Goal: Contribute content: Contribute content

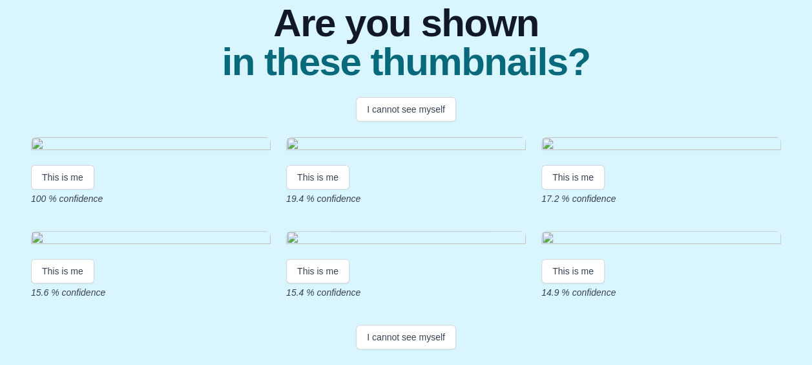
scroll to position [194, 0]
click at [140, 137] on img at bounding box center [151, 145] width 240 height 17
click at [422, 332] on button "I cannot see myself" at bounding box center [406, 336] width 100 height 25
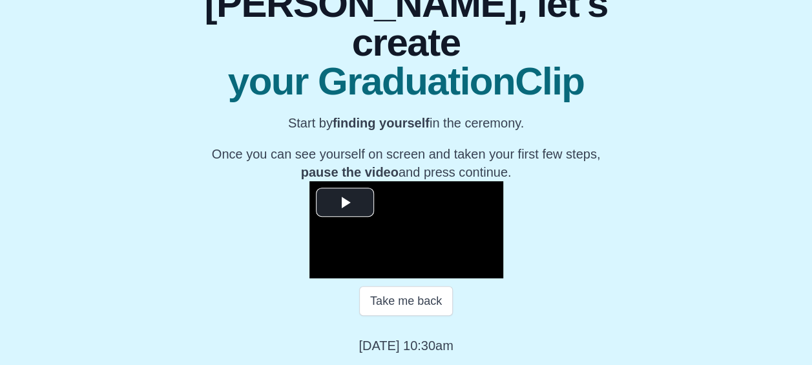
scroll to position [194, 0]
click at [345, 202] on span "Video Player" at bounding box center [345, 202] width 0 height 0
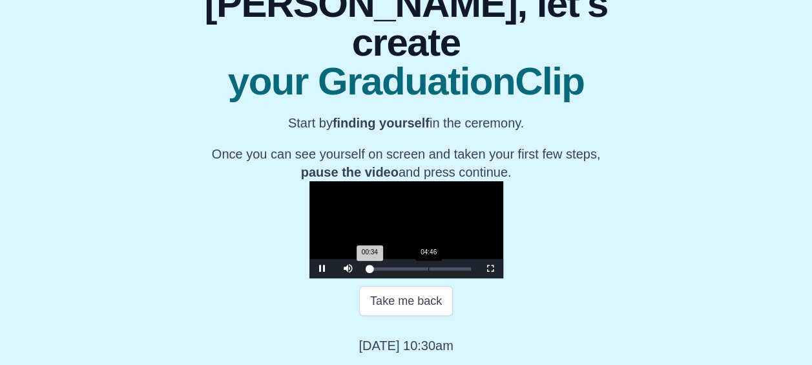
click at [361, 278] on div "Loaded : 0% 04:46 00:34 Progress : 0%" at bounding box center [419, 268] width 116 height 19
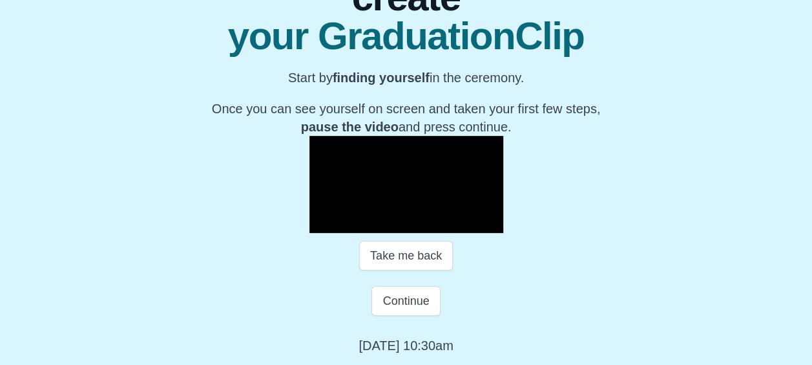
scroll to position [206, 0]
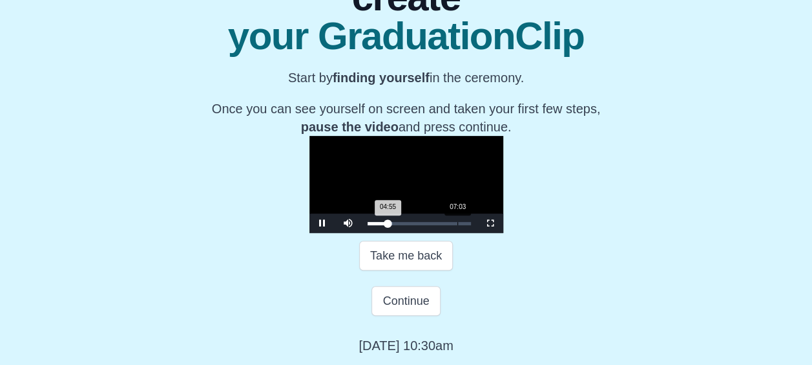
click at [458, 225] on div "07:03" at bounding box center [458, 223] width 1 height 3
click at [447, 225] on div "06:14" at bounding box center [447, 223] width 1 height 3
click at [323, 223] on span "Video Player" at bounding box center [323, 223] width 0 height 0
click at [397, 297] on button "Continue" at bounding box center [406, 301] width 69 height 30
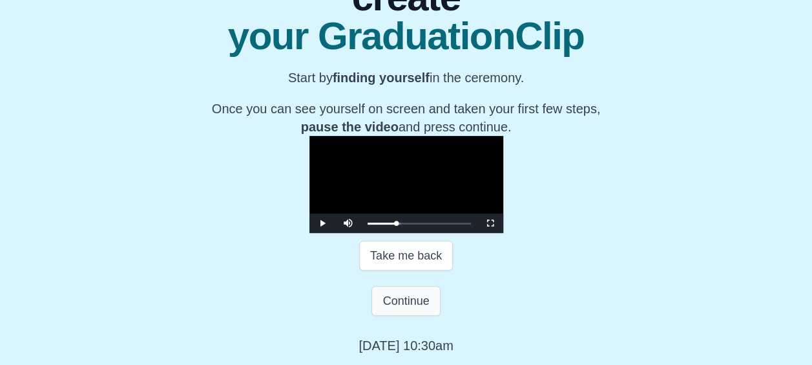
scroll to position [56, 0]
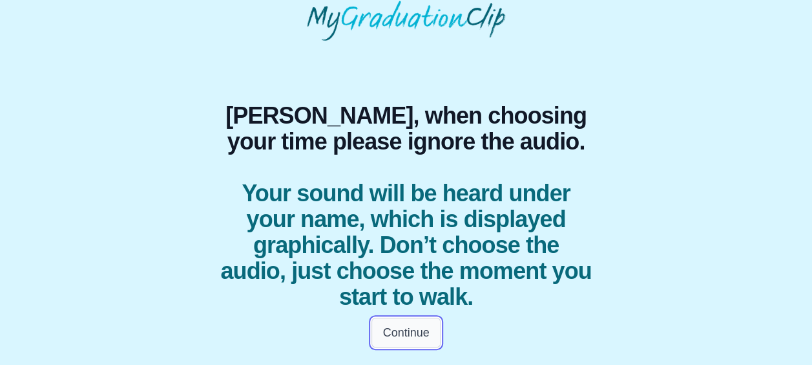
click at [410, 333] on button "Continue" at bounding box center [406, 332] width 69 height 30
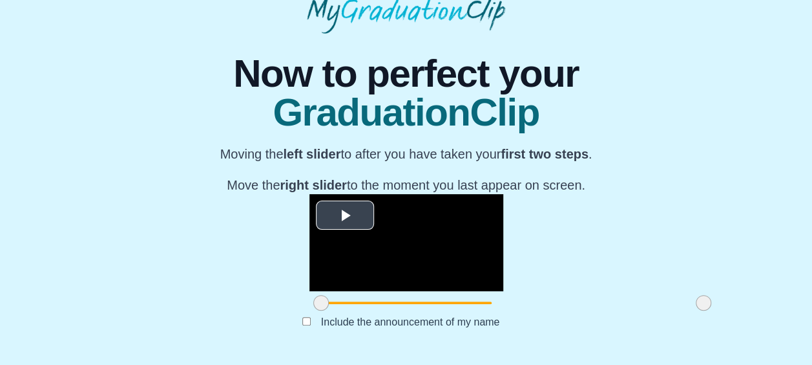
scroll to position [194, 0]
click at [345, 215] on span "Video Player" at bounding box center [345, 215] width 0 height 0
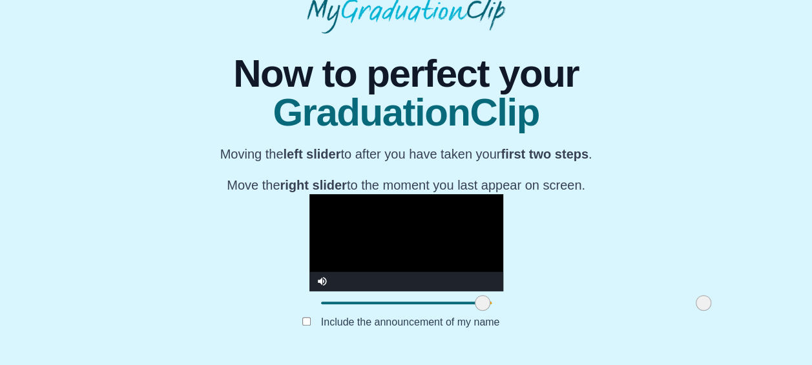
drag, startPoint x: 213, startPoint y: 302, endPoint x: 375, endPoint y: 303, distance: 161.6
click at [475, 303] on span at bounding box center [483, 303] width 16 height 16
drag, startPoint x: 597, startPoint y: 302, endPoint x: 600, endPoint y: 310, distance: 8.1
click at [696, 310] on span at bounding box center [704, 303] width 16 height 16
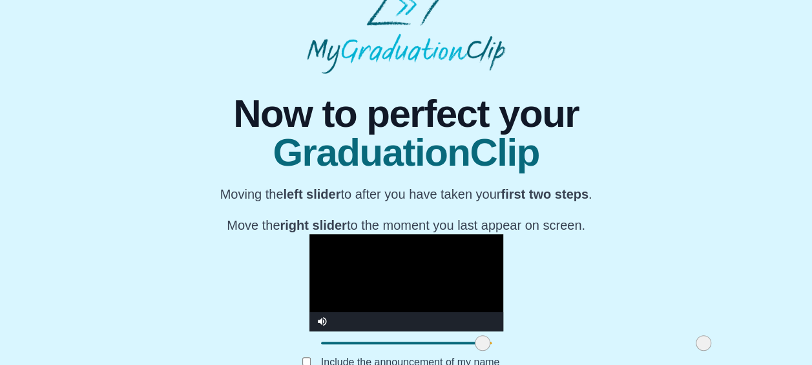
scroll to position [0, 0]
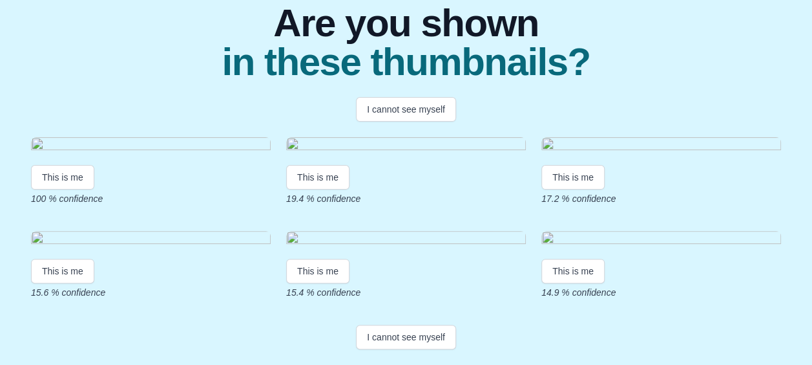
scroll to position [346, 0]
click at [402, 330] on button "I cannot see myself" at bounding box center [406, 336] width 100 height 25
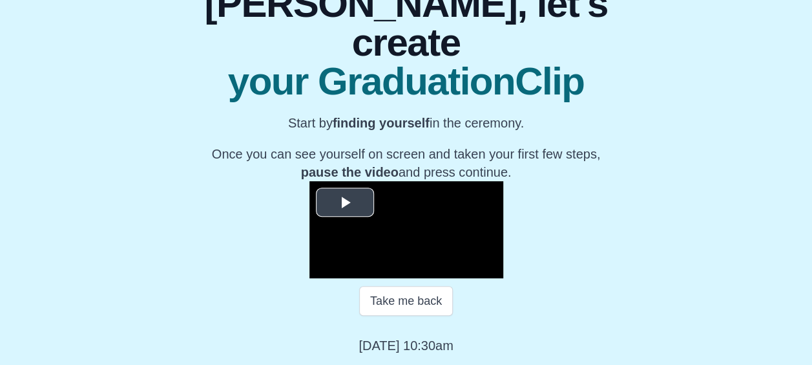
scroll to position [225, 0]
click at [345, 202] on span "Video Player" at bounding box center [345, 202] width 0 height 0
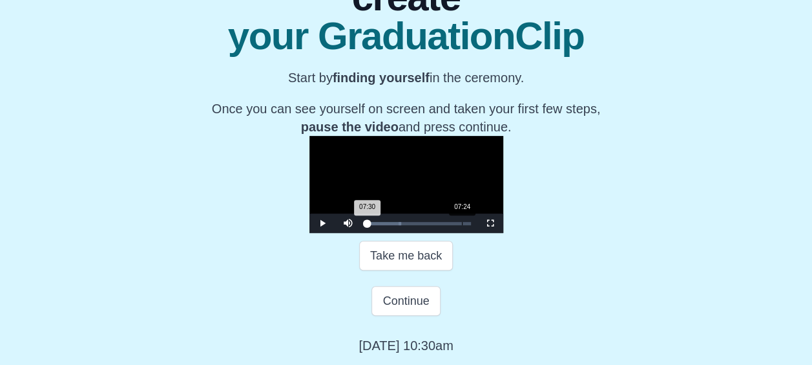
drag, startPoint x: 260, startPoint y: 268, endPoint x: 357, endPoint y: 271, distance: 97.0
click at [361, 233] on div "Loaded : 0% 07:24 07:30 Progress : 0%" at bounding box center [419, 222] width 116 height 19
drag, startPoint x: 354, startPoint y: 268, endPoint x: 341, endPoint y: 268, distance: 12.9
click at [368, 225] on div "06:17 Progress : 0%" at bounding box center [381, 223] width 26 height 3
click at [368, 225] on div "Loaded : 0% 06:54 06:19 Progress : 0%" at bounding box center [419, 223] width 103 height 3
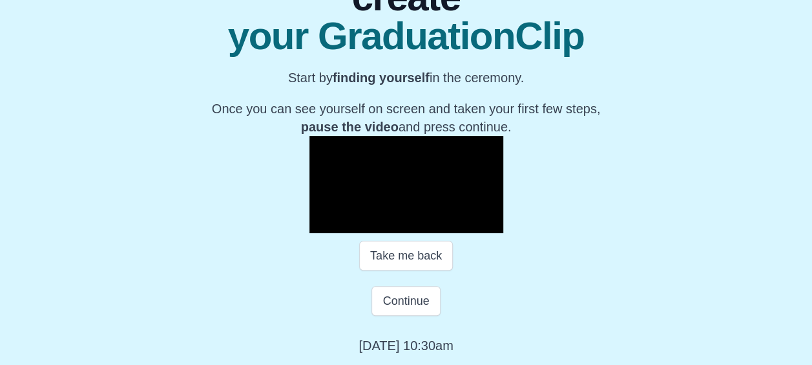
click at [323, 223] on span "Video Player" at bounding box center [323, 223] width 0 height 0
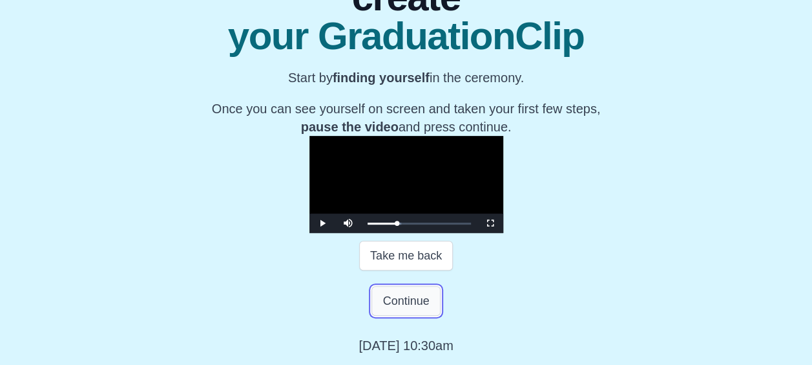
click at [391, 315] on button "Continue" at bounding box center [406, 301] width 69 height 30
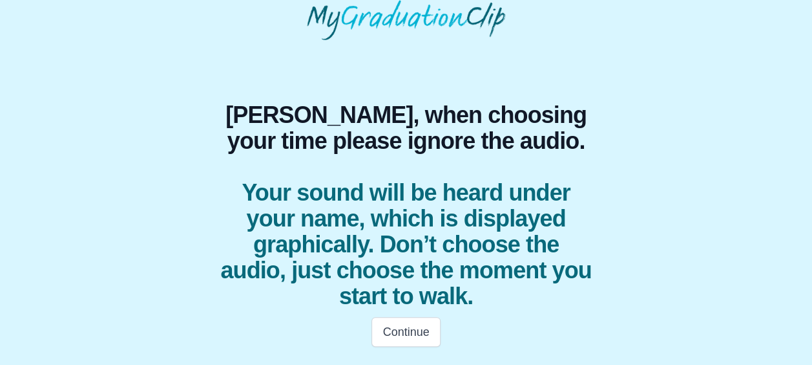
scroll to position [56, 0]
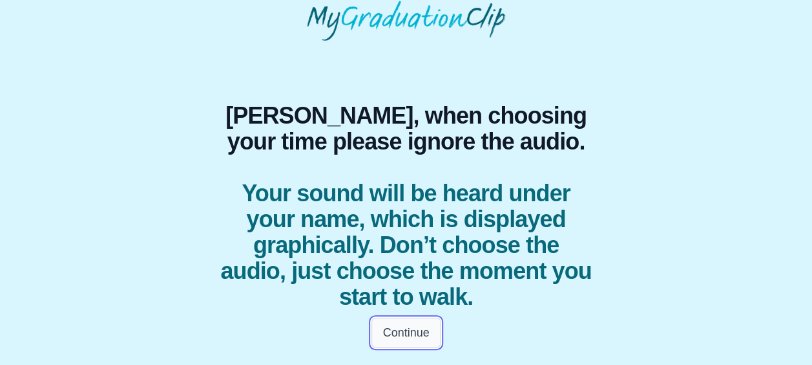
click at [410, 326] on button "Continue" at bounding box center [406, 332] width 69 height 30
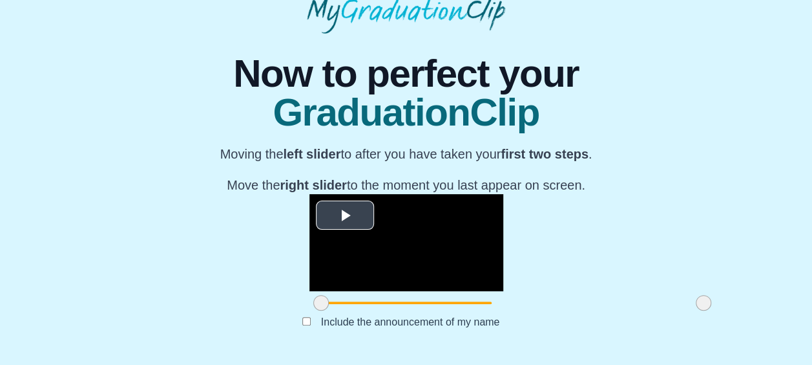
scroll to position [194, 0]
drag, startPoint x: 218, startPoint y: 301, endPoint x: 306, endPoint y: 301, distance: 87.9
click at [401, 301] on span at bounding box center [409, 303] width 16 height 16
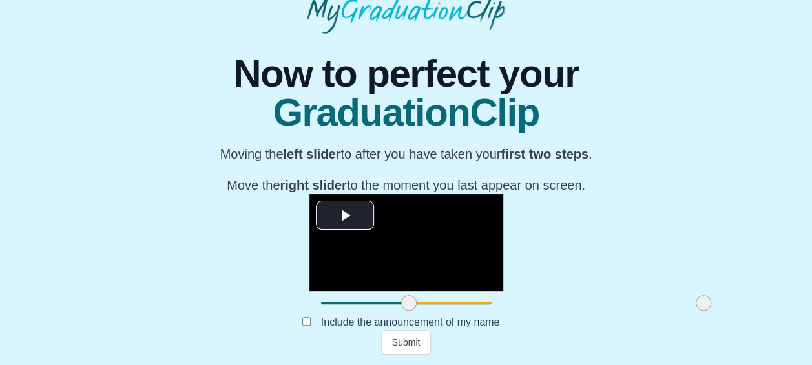
drag, startPoint x: 595, startPoint y: 302, endPoint x: 627, endPoint y: 304, distance: 32.4
click at [627, 304] on div "**********" at bounding box center [406, 194] width 792 height 321
click at [410, 336] on button "Submit" at bounding box center [406, 342] width 50 height 25
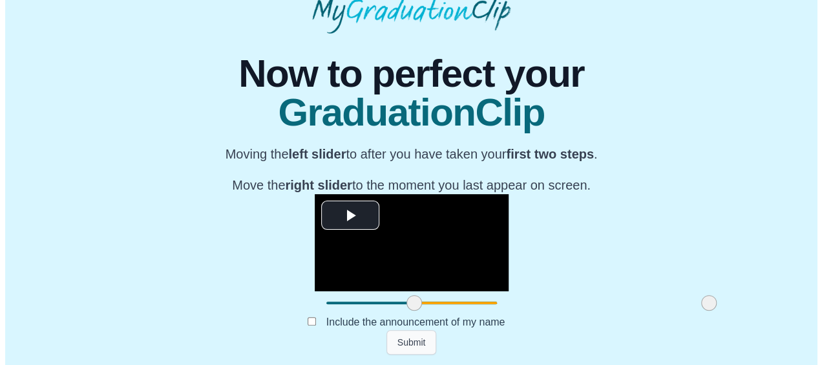
scroll to position [0, 0]
